Goal: Transaction & Acquisition: Purchase product/service

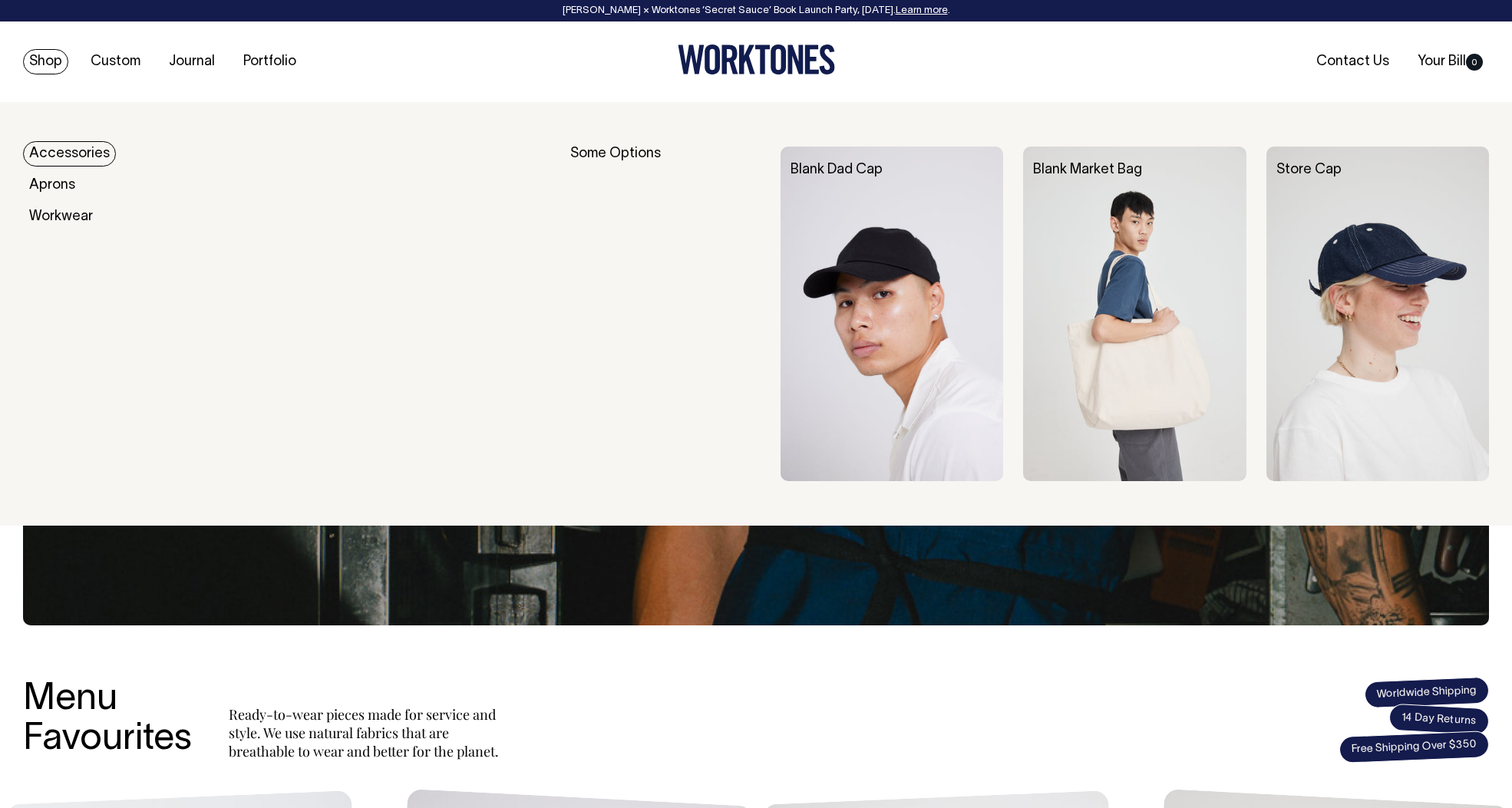
click at [70, 152] on link "Accessories" at bounding box center [69, 154] width 93 height 25
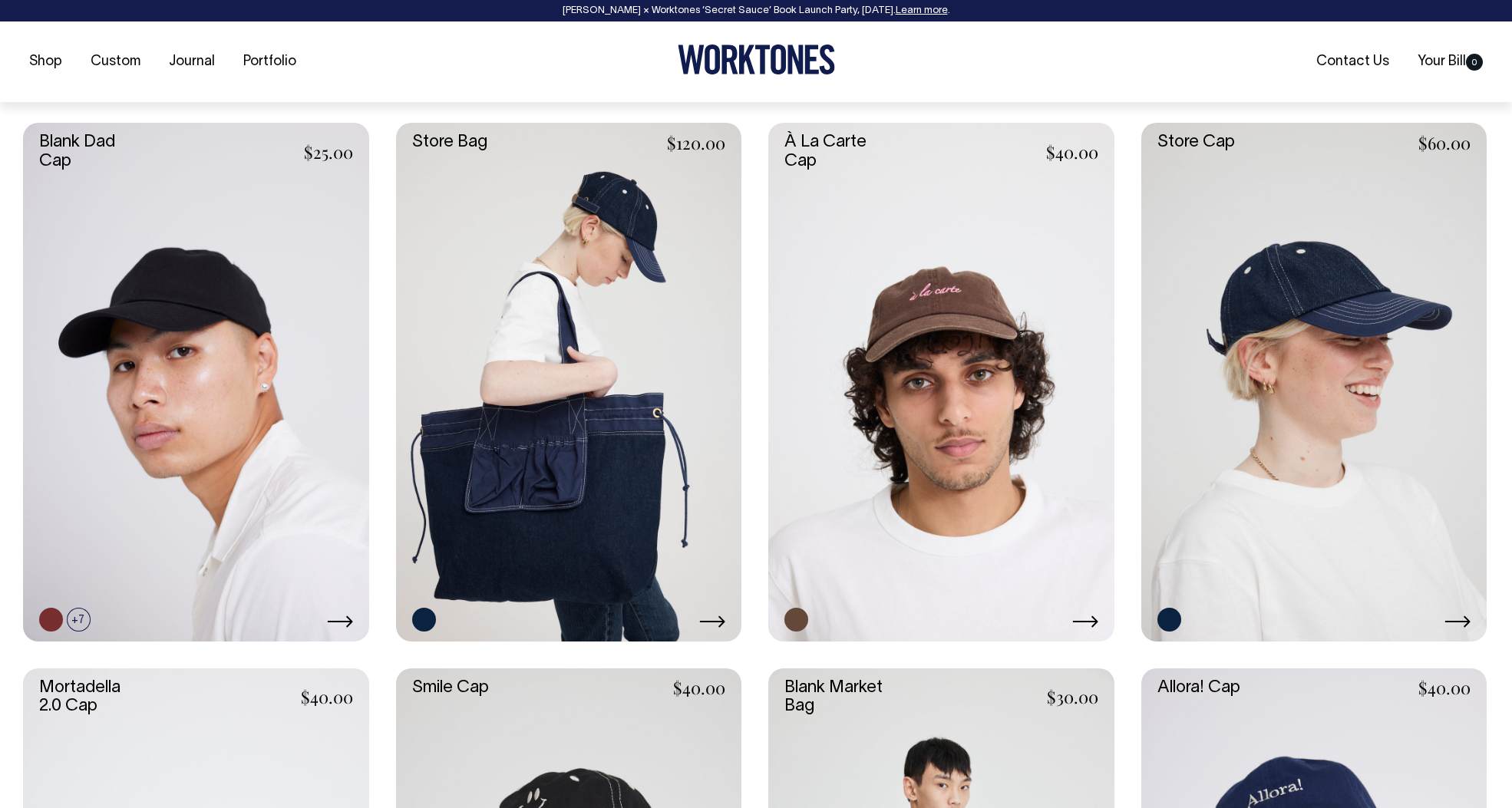
scroll to position [642, 0]
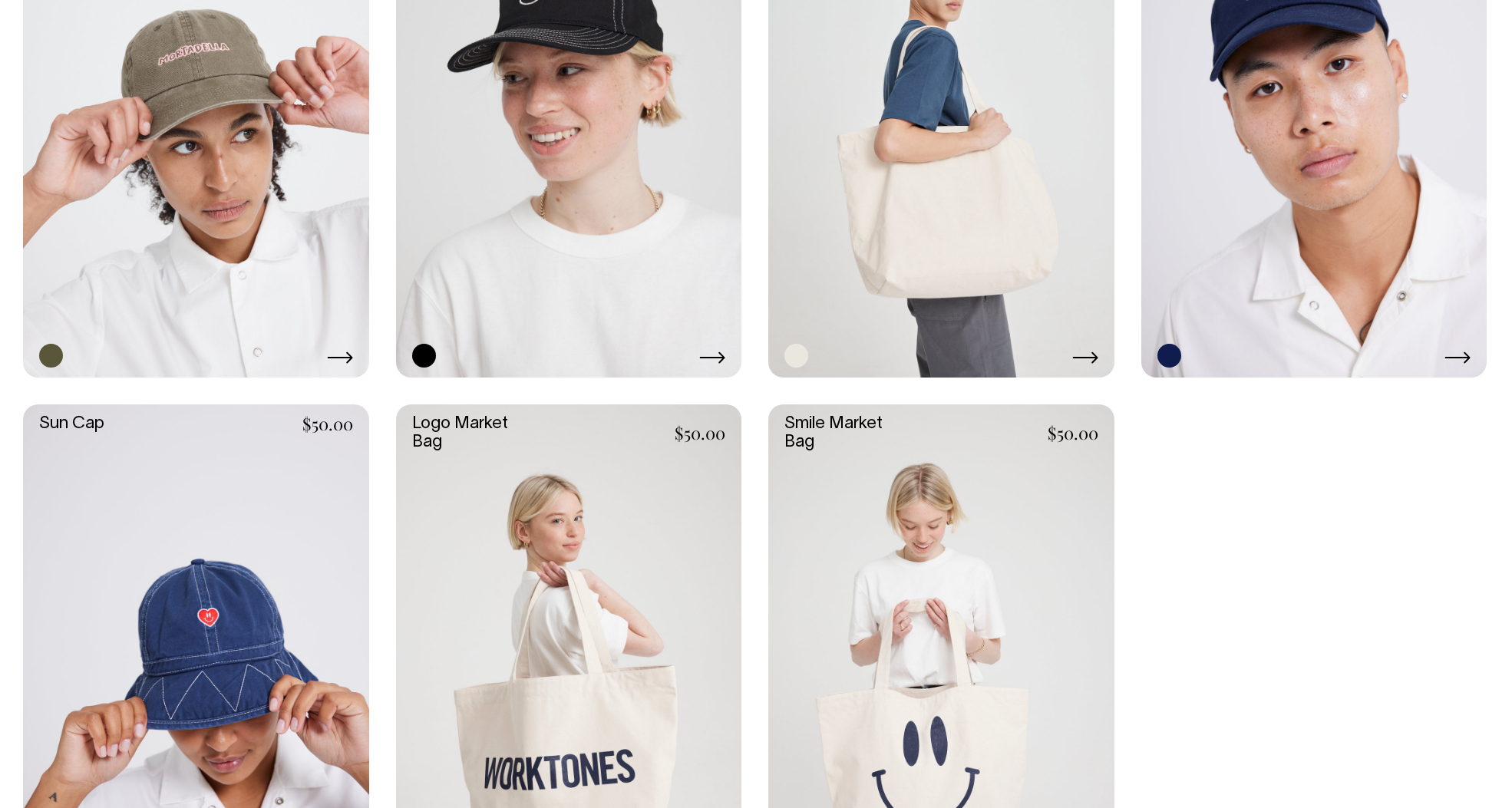
click at [854, 217] on link at bounding box center [941, 119] width 346 height 519
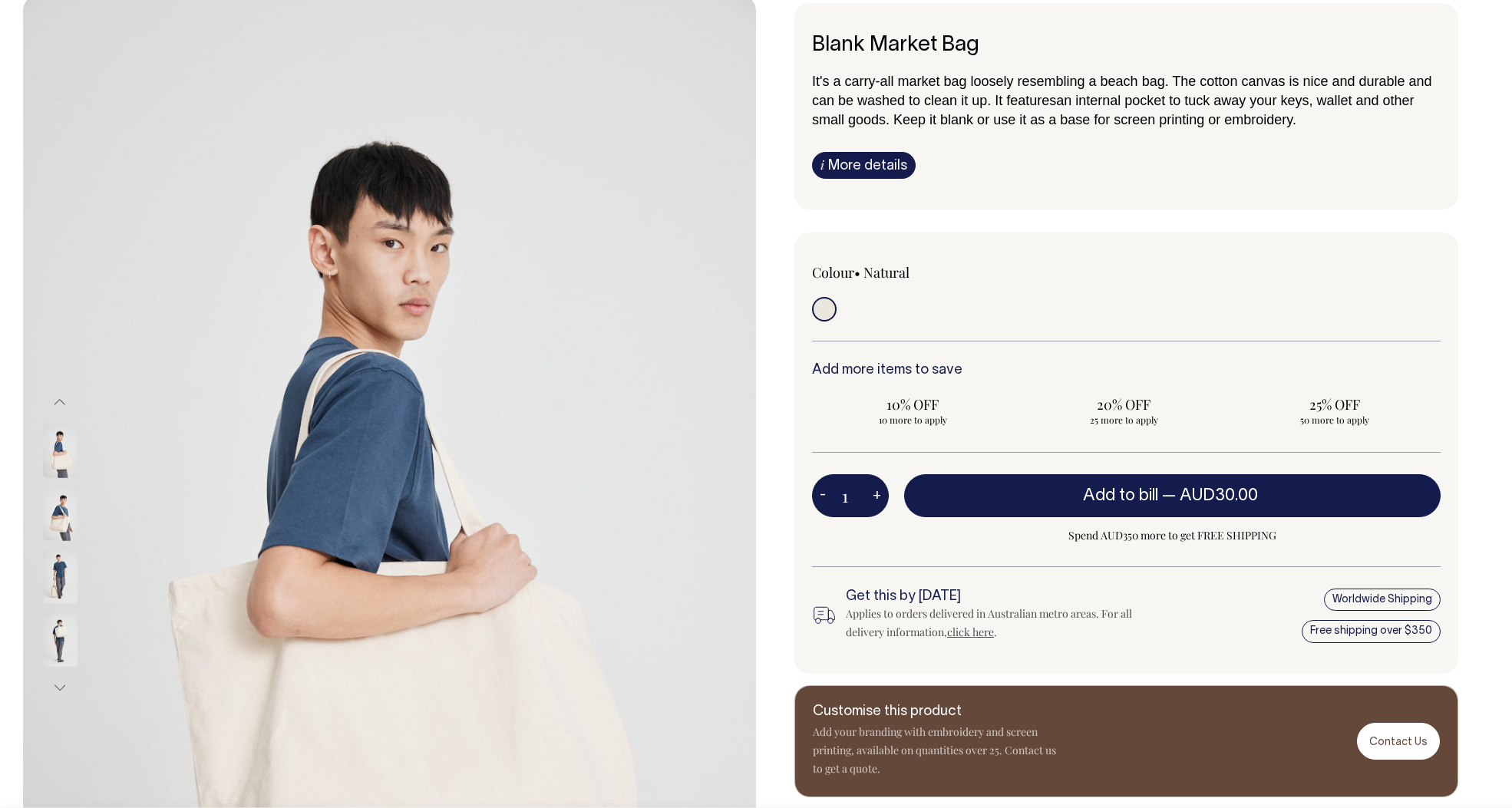
scroll to position [108, 0]
click at [65, 532] on img at bounding box center [60, 513] width 35 height 54
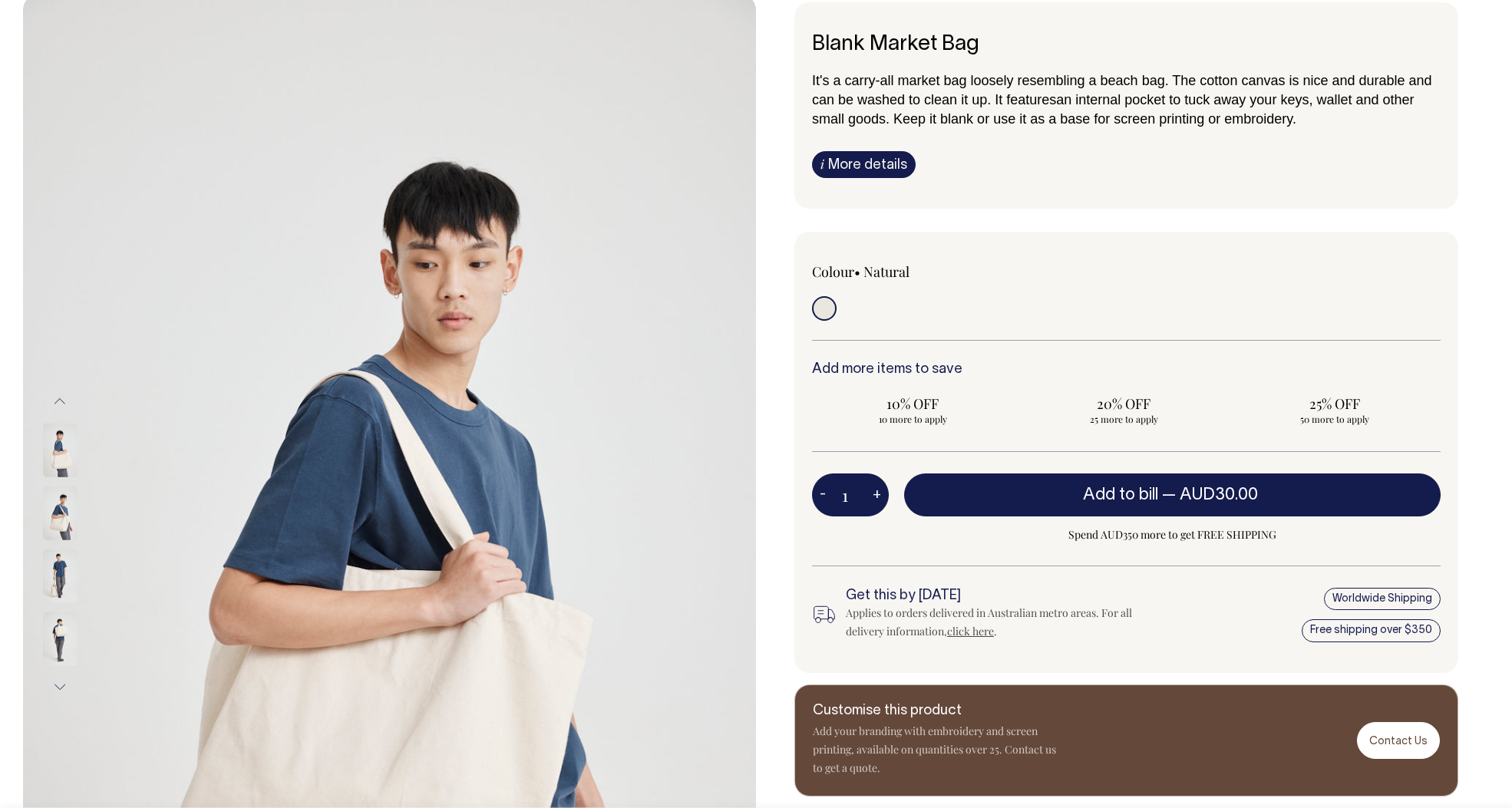
click at [63, 586] on img at bounding box center [60, 575] width 35 height 54
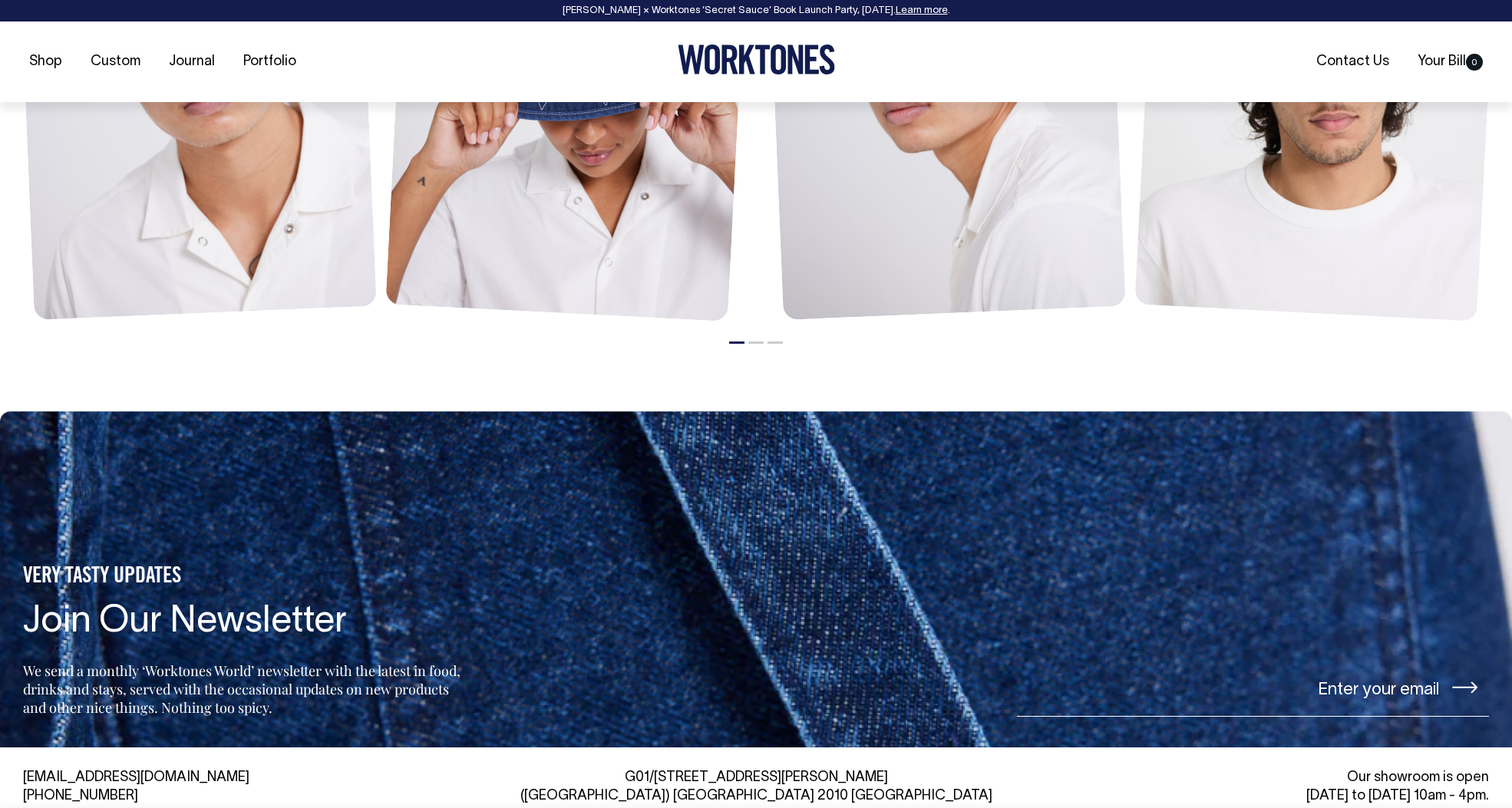
scroll to position [2199, 0]
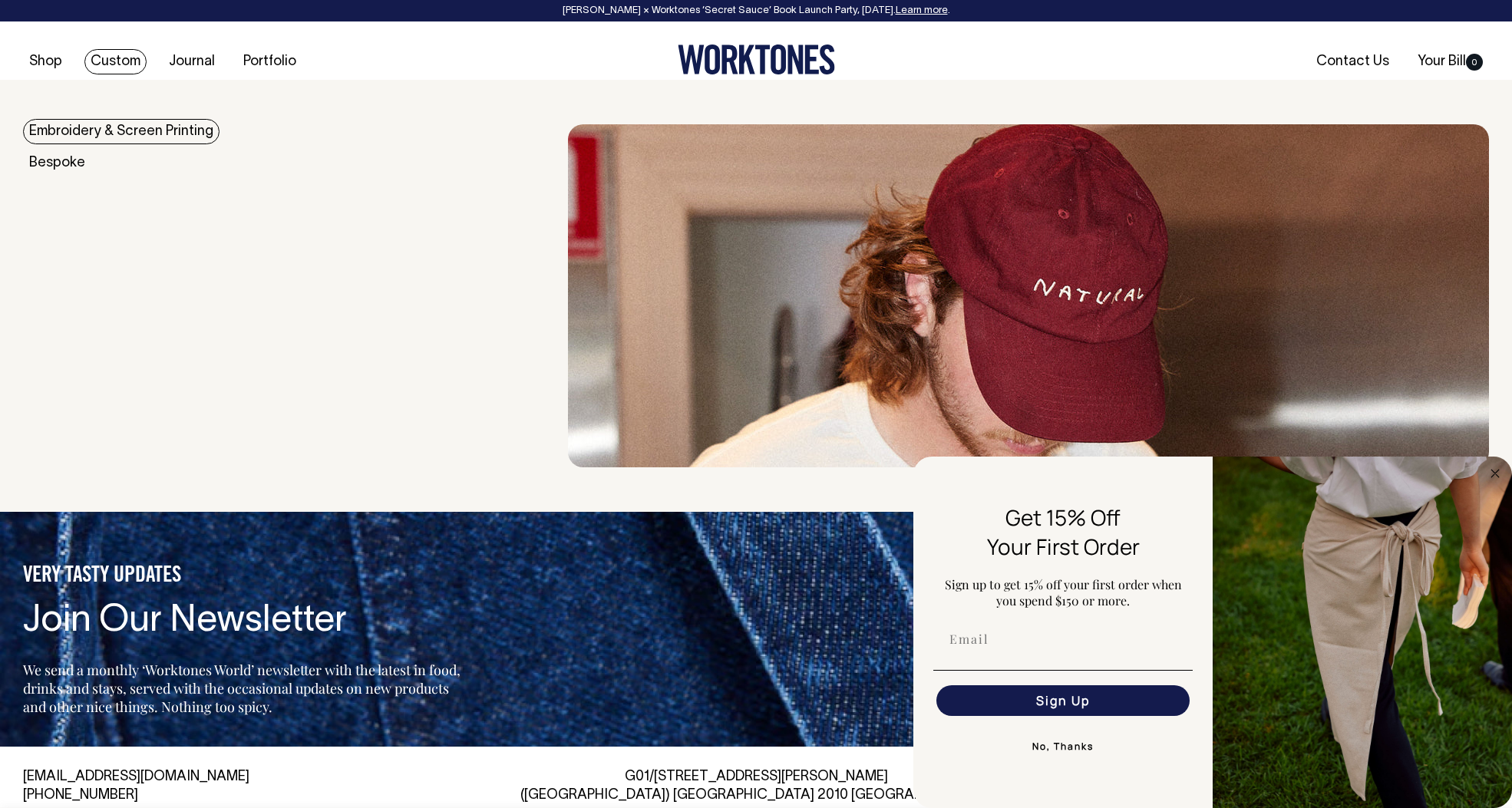
click at [79, 125] on link "Embroidery & Screen Printing" at bounding box center [121, 131] width 196 height 25
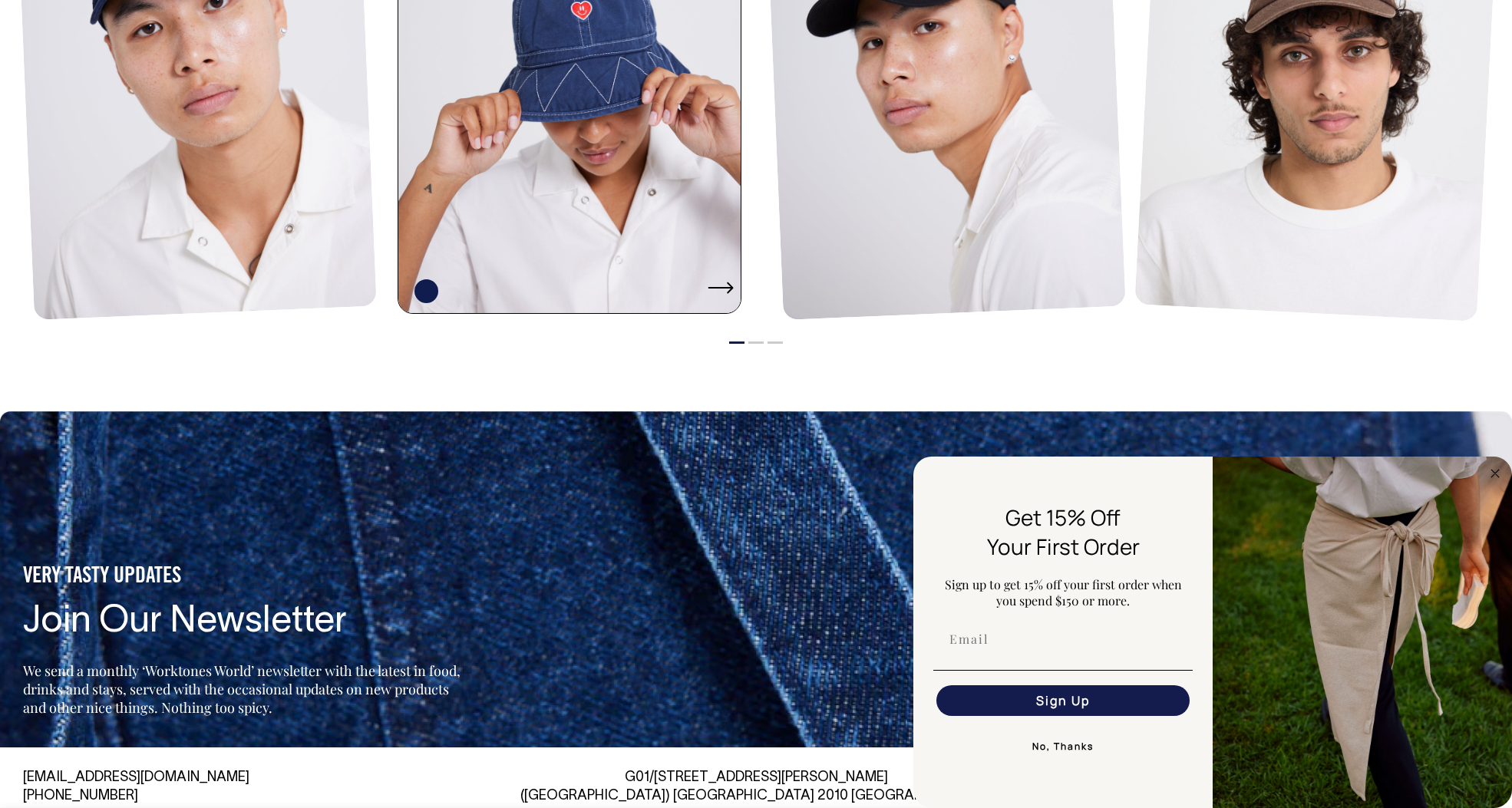
scroll to position [2198, 0]
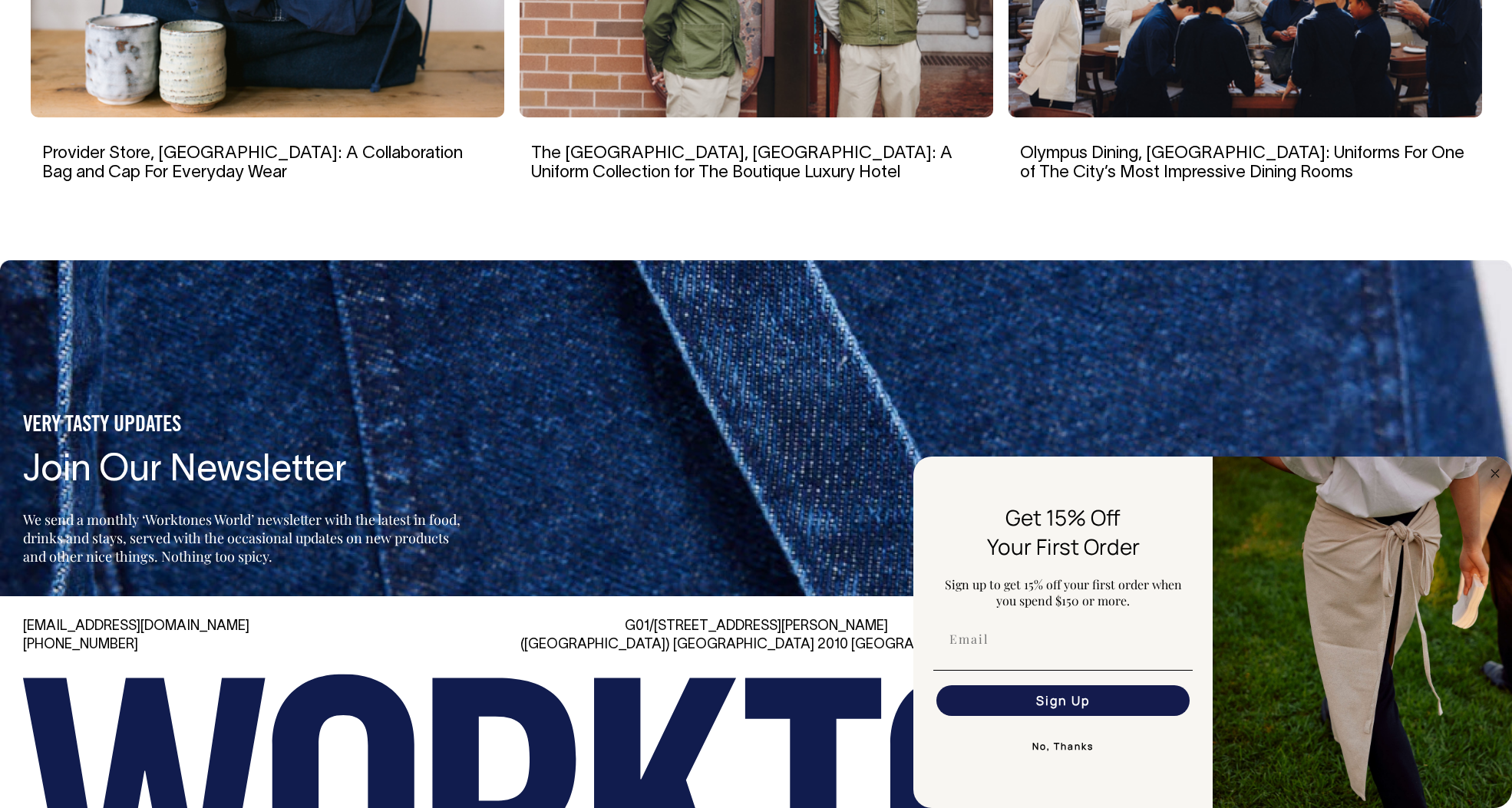
scroll to position [5349, 0]
